Goal: Information Seeking & Learning: Learn about a topic

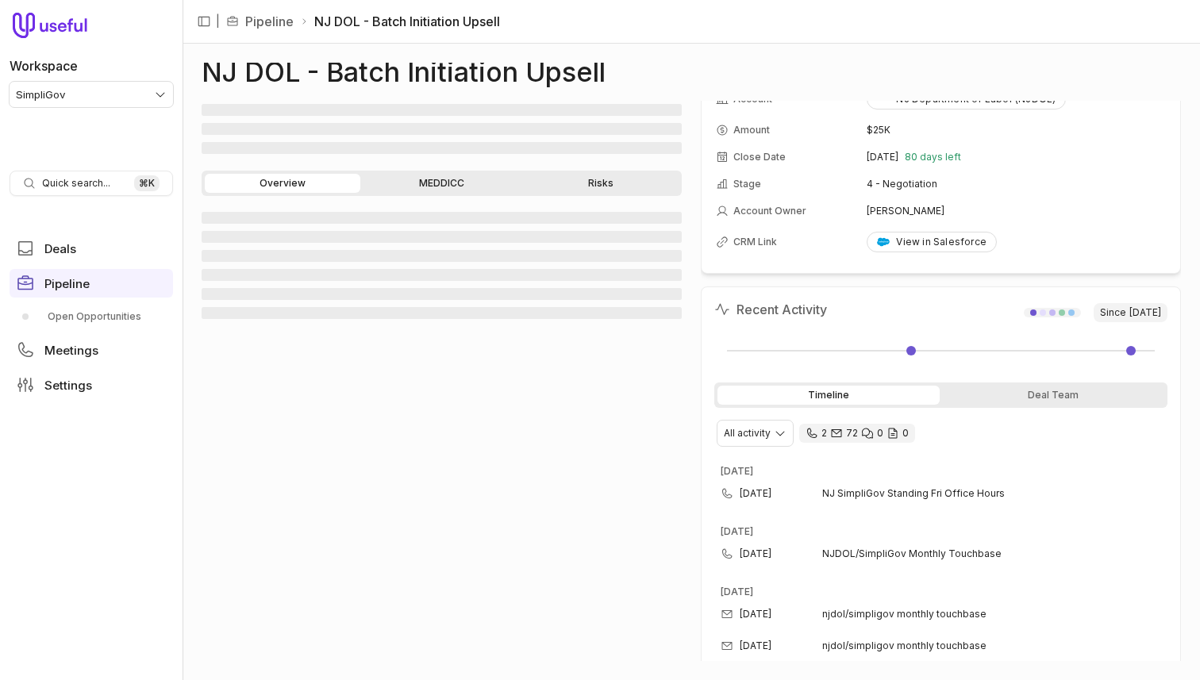
scroll to position [38, 0]
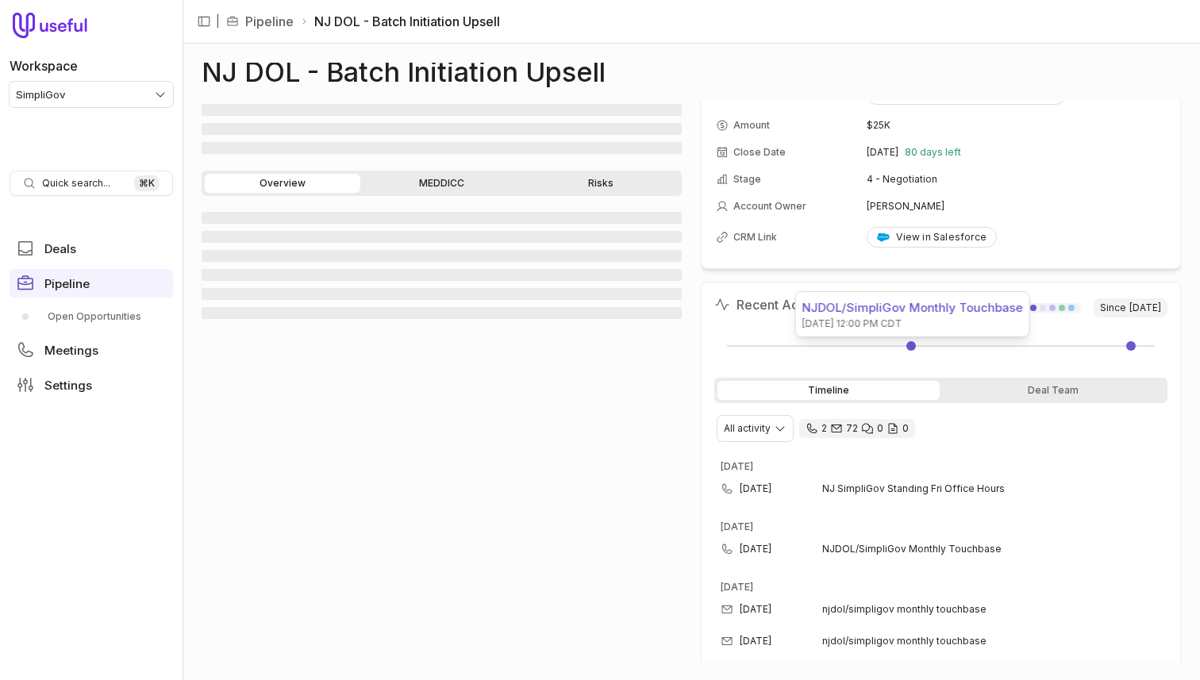
click at [912, 345] on link at bounding box center [912, 346] width 10 height 10
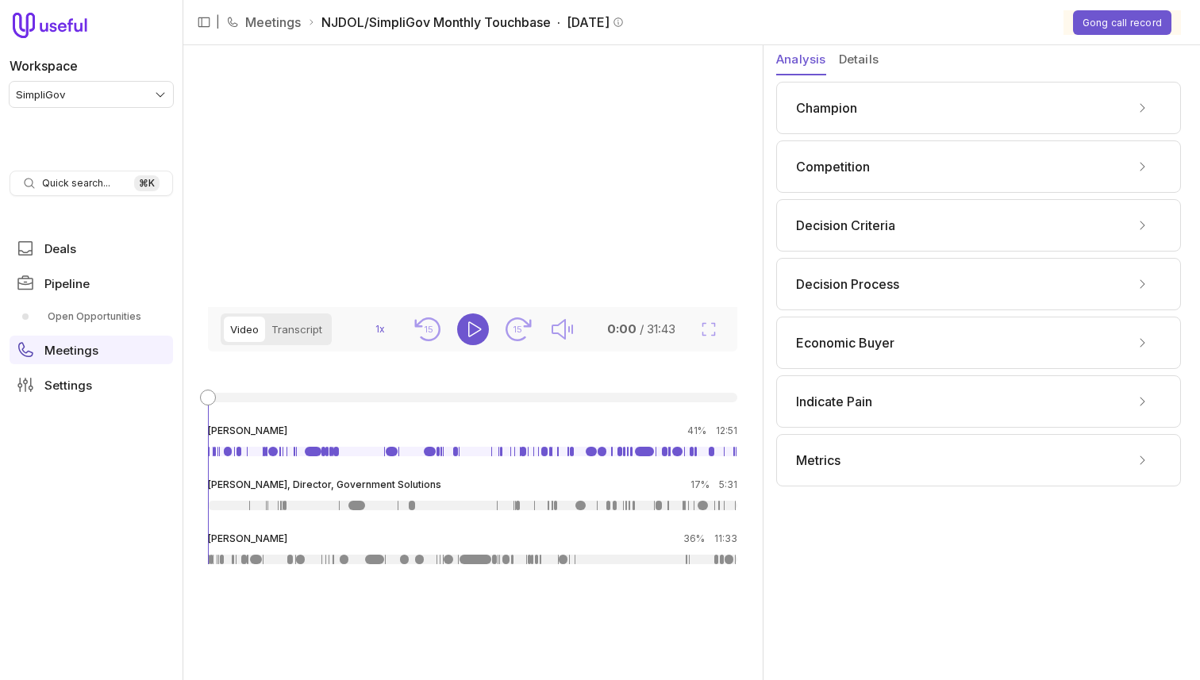
click at [865, 106] on div "Champion" at bounding box center [978, 107] width 365 height 25
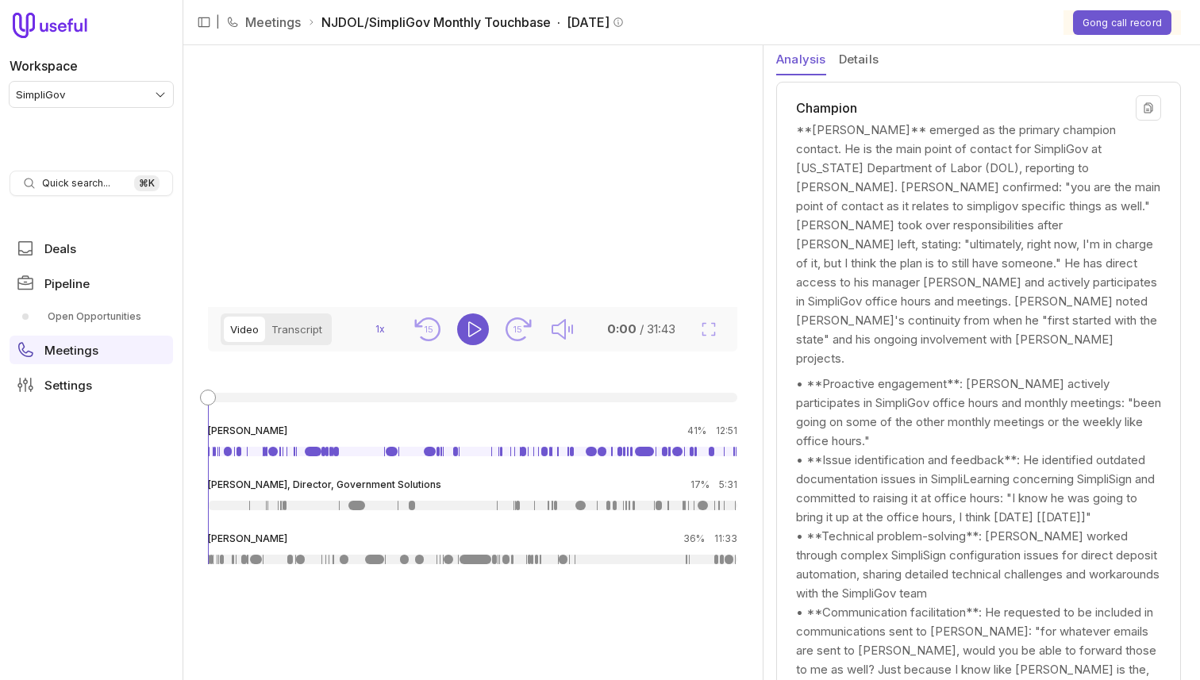
click at [865, 106] on div "Champion" at bounding box center [978, 107] width 365 height 25
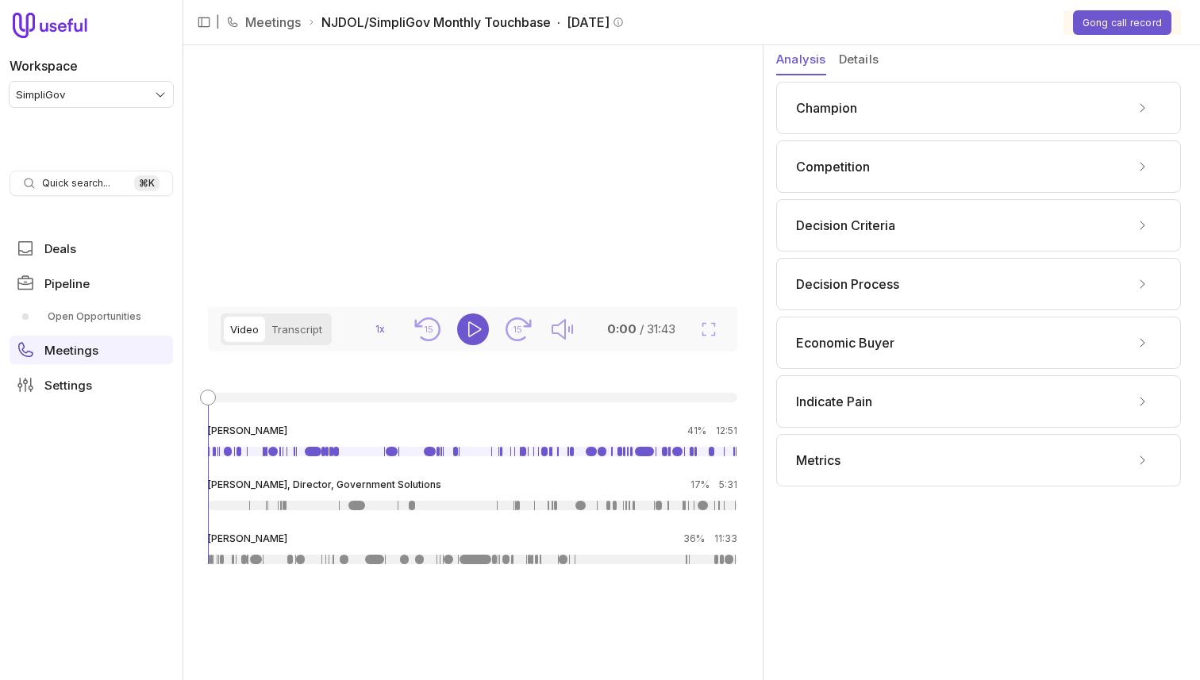
click at [869, 172] on span "Competition" at bounding box center [833, 166] width 74 height 19
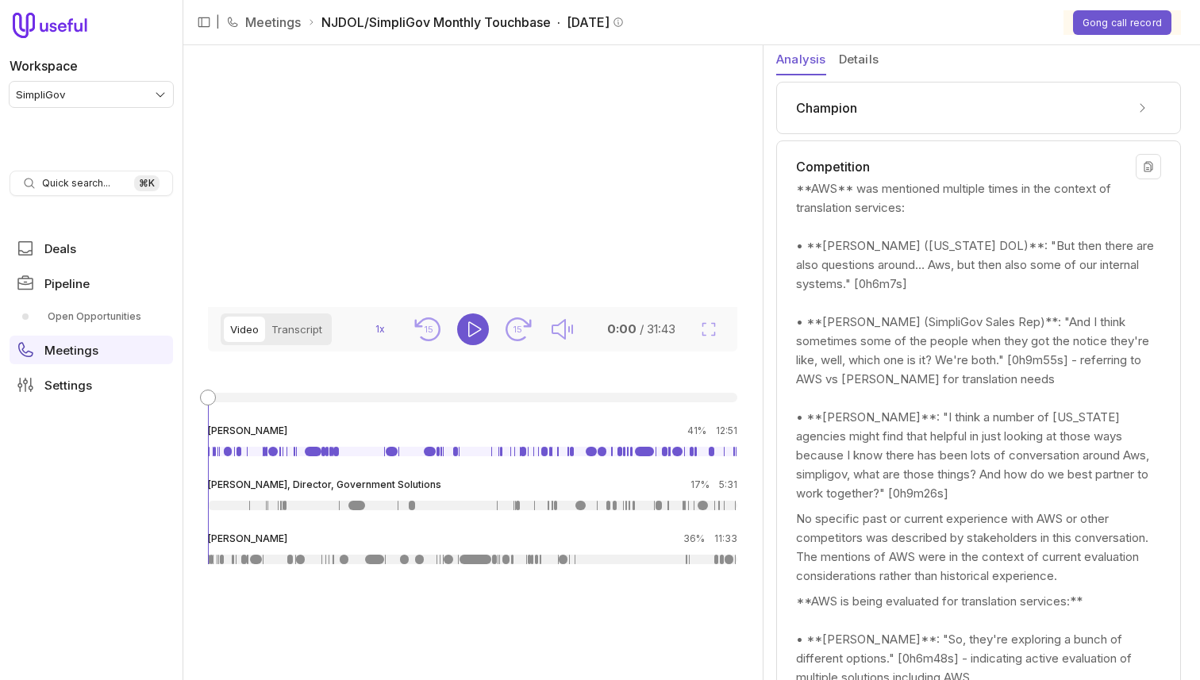
click at [870, 172] on div "Competition" at bounding box center [978, 166] width 365 height 25
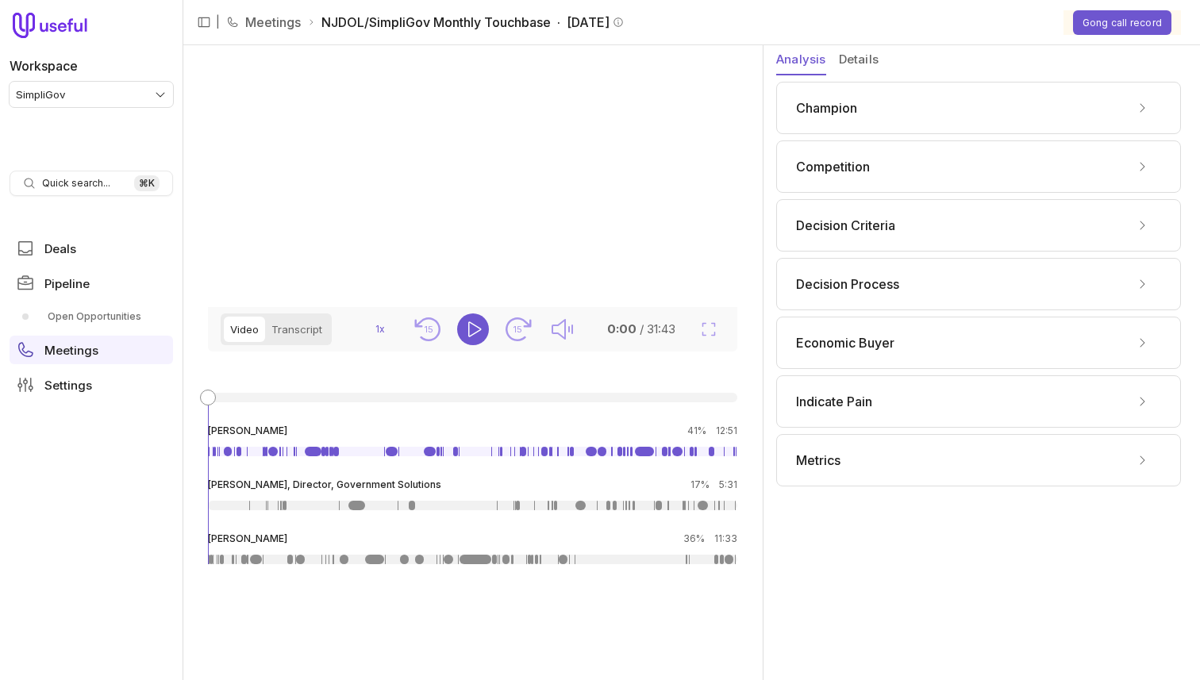
click at [924, 250] on div "Decision Criteria" at bounding box center [978, 225] width 405 height 52
click at [925, 242] on div "Decision Criteria" at bounding box center [978, 225] width 405 height 52
click at [929, 234] on div "Decision Criteria" at bounding box center [978, 225] width 365 height 25
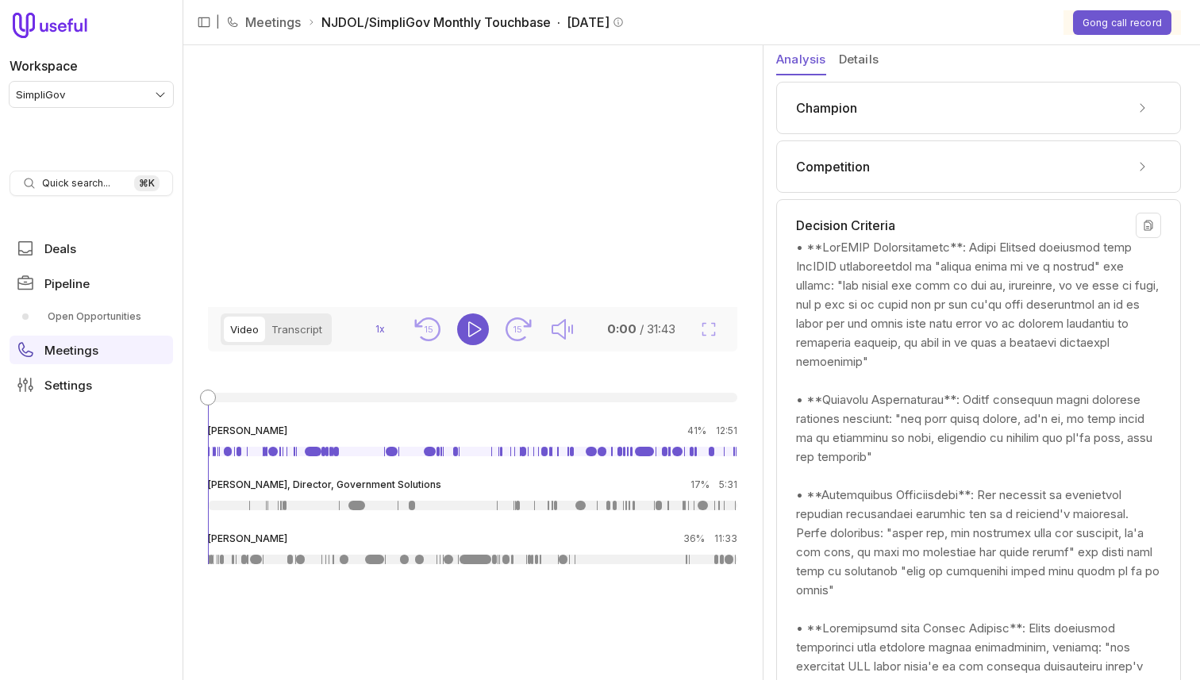
click at [929, 234] on div "Decision Criteria" at bounding box center [978, 225] width 365 height 25
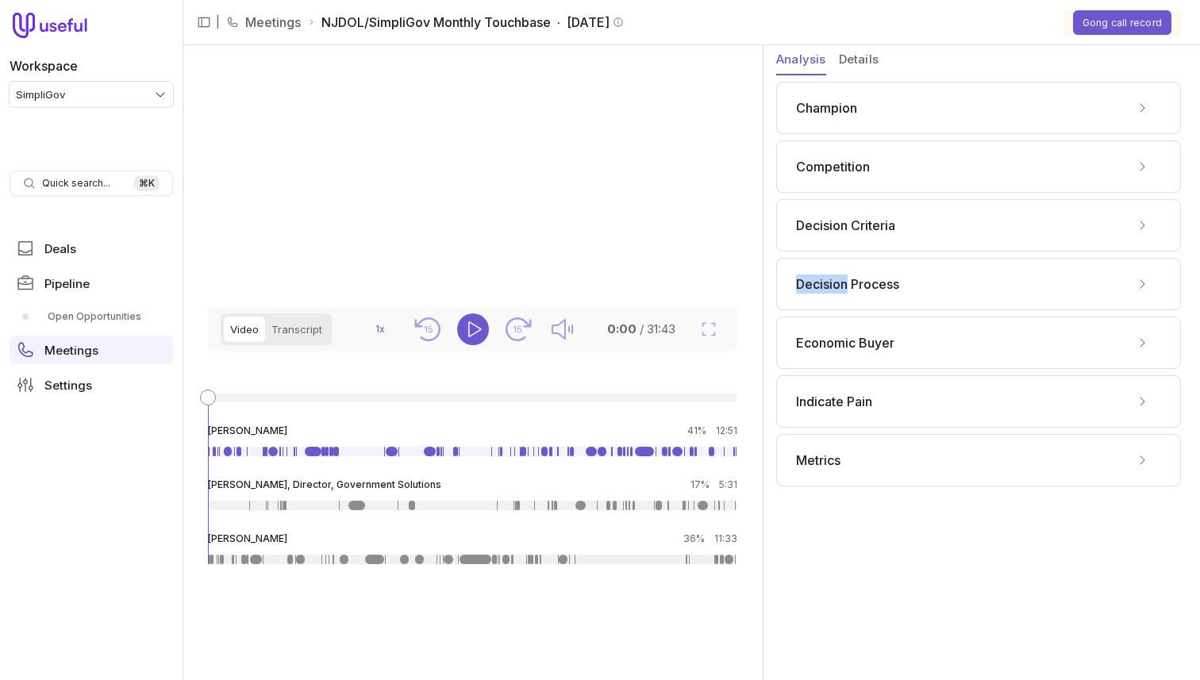
drag, startPoint x: 931, startPoint y: 252, endPoint x: 944, endPoint y: 297, distance: 46.2
click at [931, 253] on div "Champion Competition Decision Criteria Decision Process Economic Buyer Indicate…" at bounding box center [978, 284] width 405 height 405
drag, startPoint x: 945, startPoint y: 306, endPoint x: 948, endPoint y: 294, distance: 12.3
click at [945, 306] on div "Decision Process" at bounding box center [978, 284] width 405 height 52
click at [948, 294] on div "Decision Process" at bounding box center [978, 284] width 365 height 25
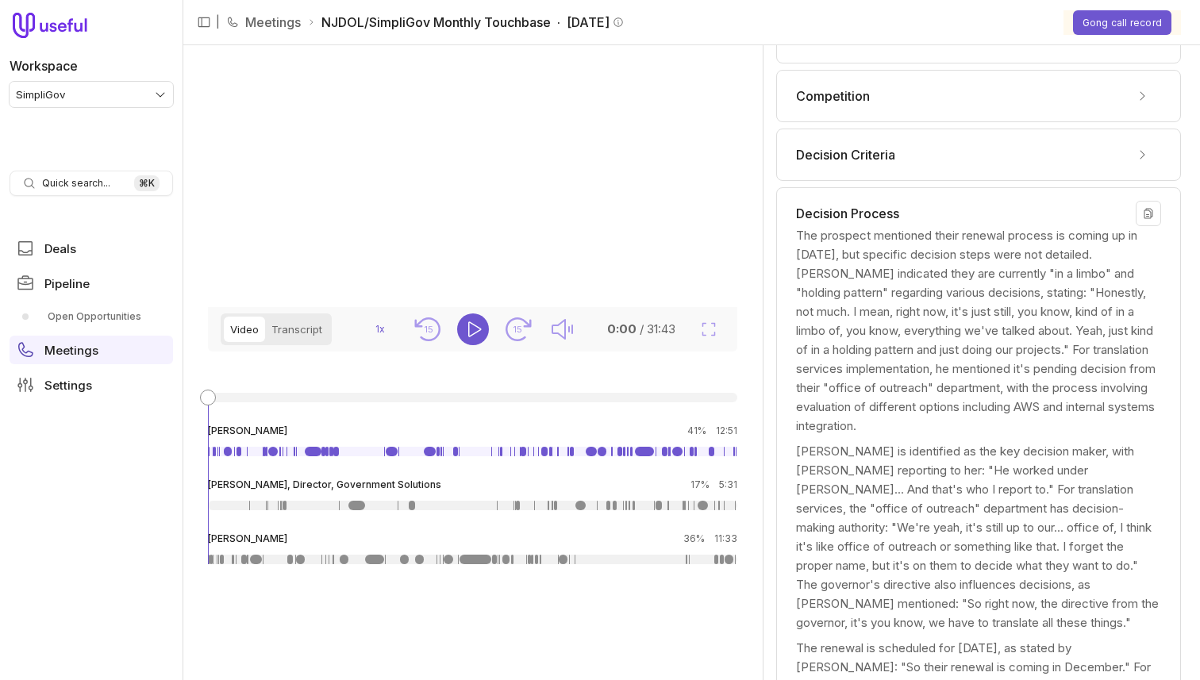
scroll to position [72, 0]
click at [950, 206] on div "Decision Process" at bounding box center [978, 211] width 365 height 25
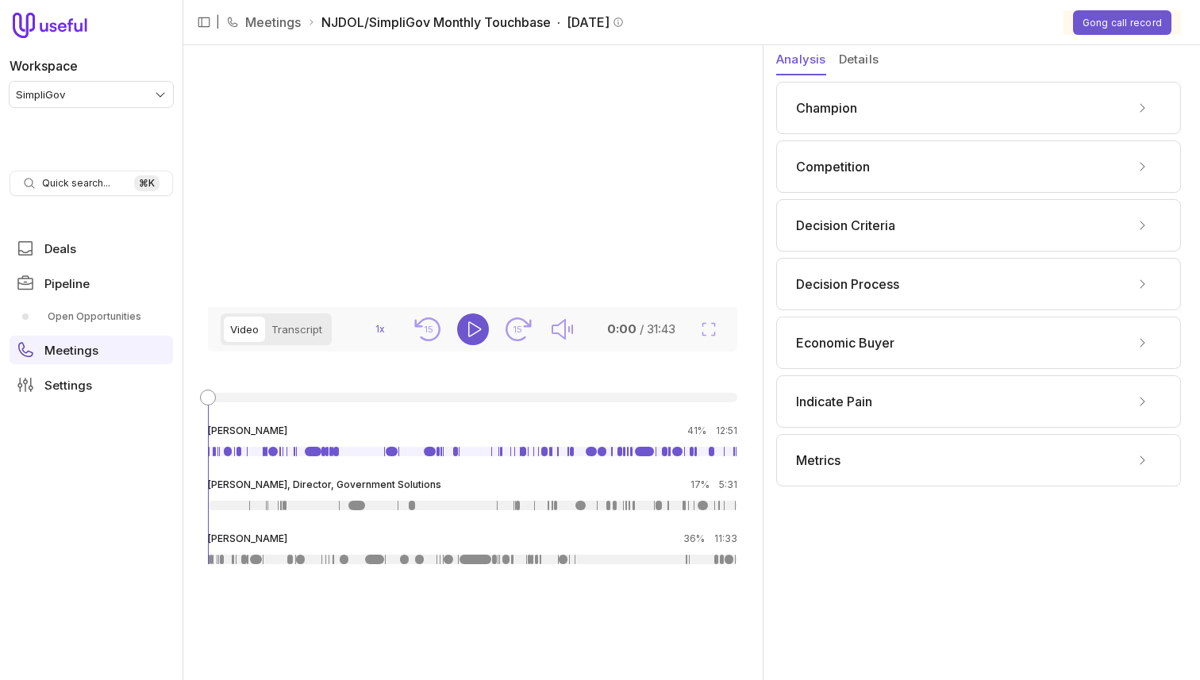
click at [932, 479] on div "Metrics" at bounding box center [978, 460] width 405 height 52
click at [931, 468] on div "Metrics" at bounding box center [978, 460] width 365 height 25
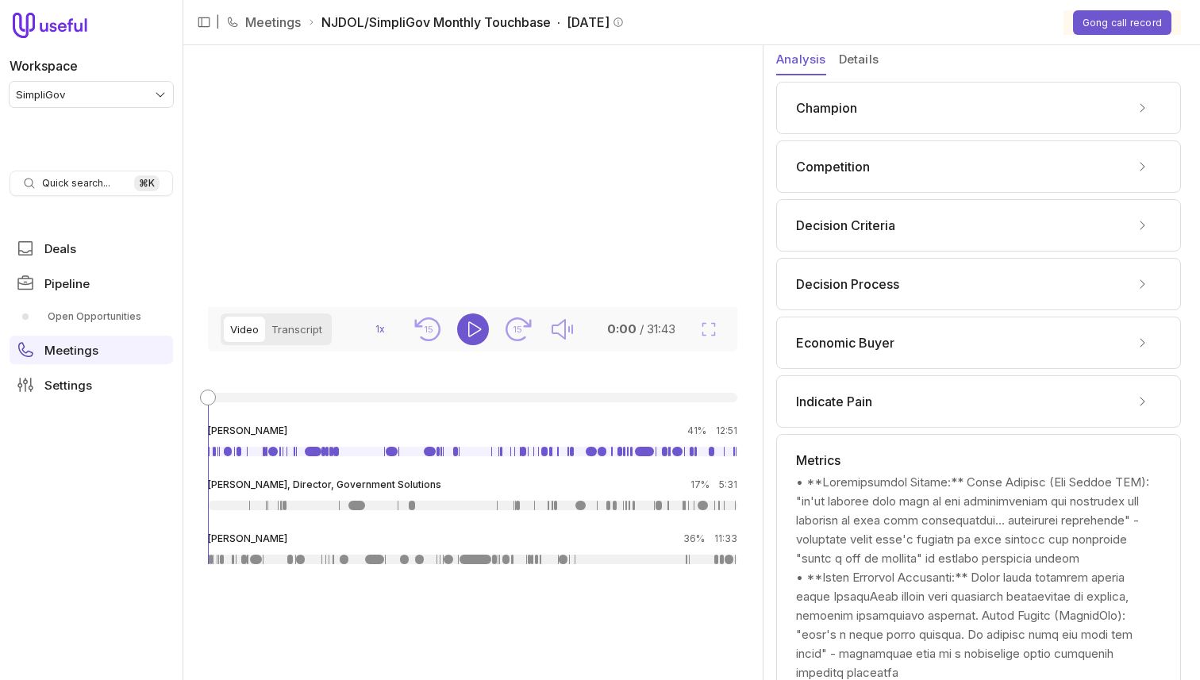
click at [885, 385] on div "Indicate Pain" at bounding box center [978, 402] width 405 height 52
click at [881, 403] on div "Indicate Pain" at bounding box center [978, 401] width 365 height 25
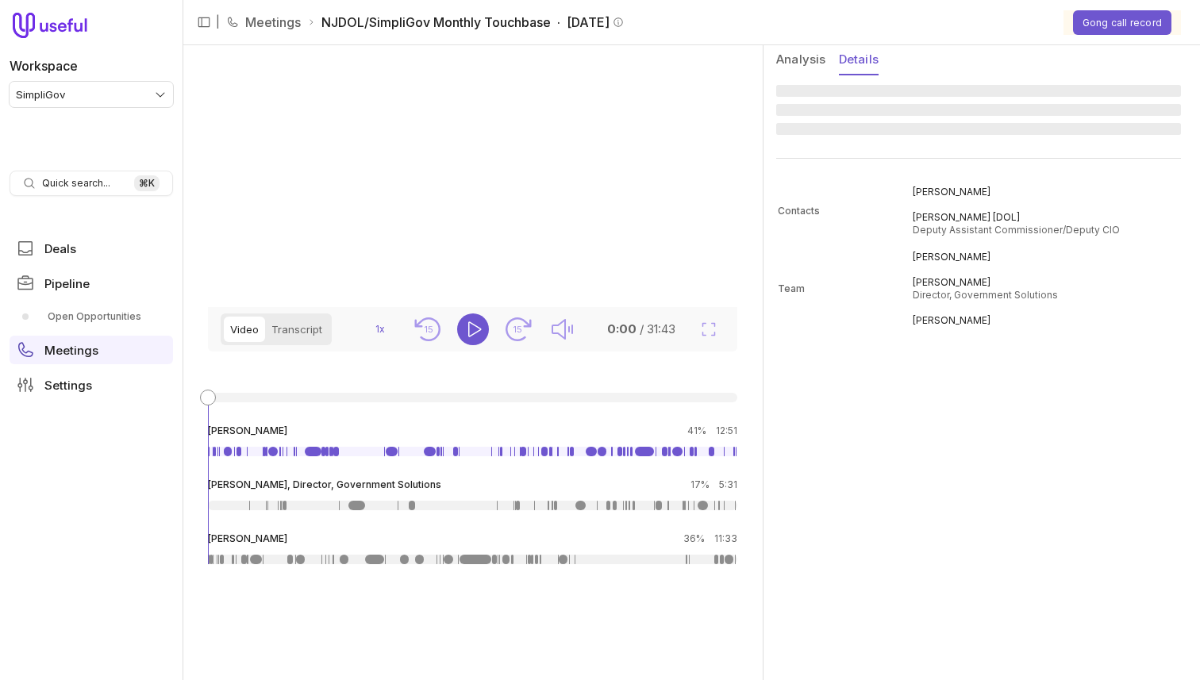
click at [843, 71] on button "Details" at bounding box center [859, 60] width 40 height 30
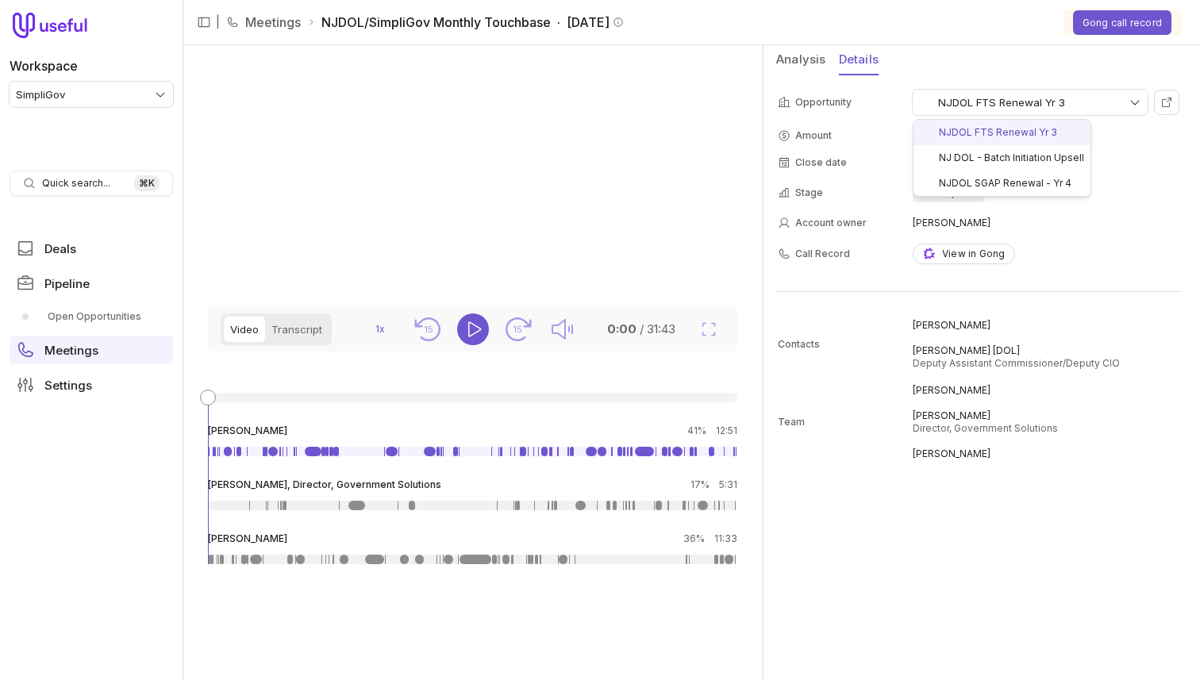
click at [1117, 106] on html "Workspace SimpliGov Quick search... ⌘ K Deals Pipeline Open Opportunities Meeti…" at bounding box center [600, 340] width 1200 height 680
click at [1034, 106] on html "Workspace SimpliGov Quick search... ⌘ K Deals Pipeline Open Opportunities Meeti…" at bounding box center [600, 340] width 1200 height 680
click at [1038, 156] on td "December 30, 2025" at bounding box center [1046, 162] width 267 height 25
click at [834, 525] on aside "Analysis Details Opportunity NJ DOL - Batch Initiation Upsell Amount $25K Close…" at bounding box center [982, 362] width 437 height 635
click at [771, 601] on aside "Analysis Details Opportunity NJ DOL - Batch Initiation Upsell Amount $25K Close…" at bounding box center [982, 362] width 437 height 635
